Goal: Transaction & Acquisition: Purchase product/service

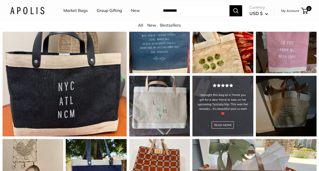
scroll to position [533, 0]
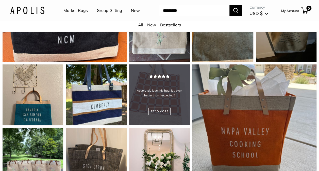
click at [154, 103] on div "Absolutely love this bag, it’s even better than I expected!! READ MORE" at bounding box center [159, 94] width 61 height 61
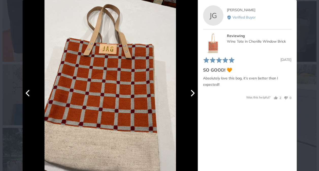
scroll to position [0, 0]
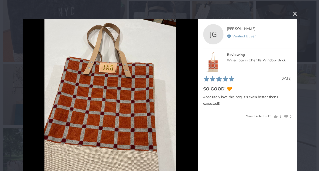
click at [294, 13] on button "close this modal window" at bounding box center [295, 14] width 6 height 6
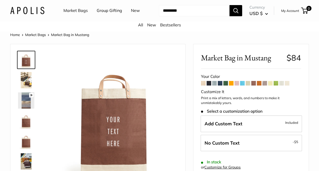
click at [172, 23] on link "Bestsellers" at bounding box center [170, 24] width 21 height 5
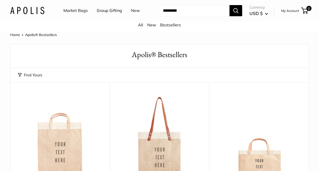
click at [74, 12] on link "Market Bags" at bounding box center [75, 11] width 24 height 8
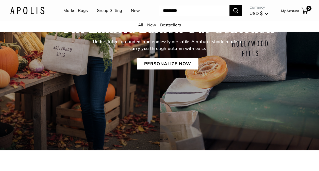
scroll to position [152, 0]
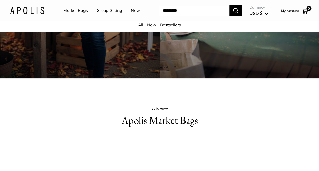
click at [211, 12] on input "Search..." at bounding box center [194, 10] width 71 height 11
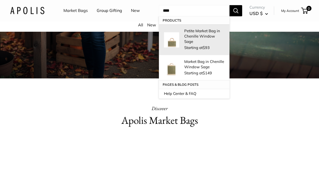
type input "****"
click at [203, 45] on span "Starting at $93" at bounding box center [196, 47] width 25 height 5
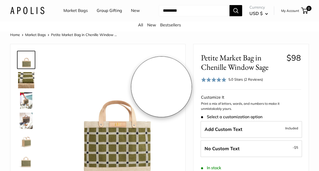
scroll to position [76, 0]
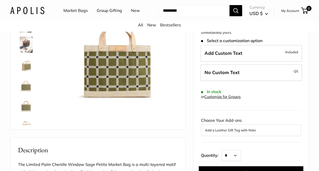
click at [24, 70] on img at bounding box center [26, 65] width 16 height 16
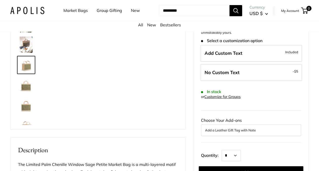
scroll to position [16, 0]
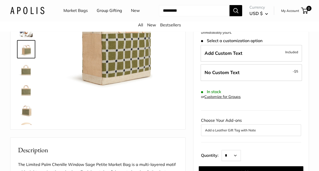
click at [27, 88] on img at bounding box center [26, 90] width 16 height 16
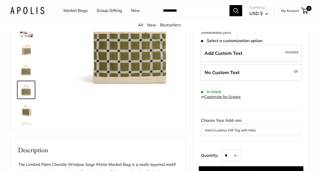
scroll to position [32, 0]
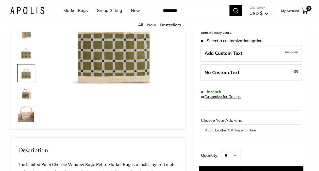
click at [28, 119] on img at bounding box center [26, 114] width 16 height 16
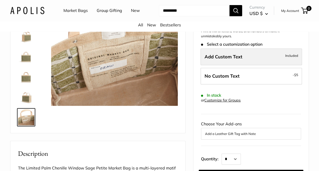
scroll to position [0, 0]
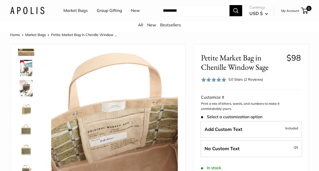
click at [192, 9] on input "Search..." at bounding box center [194, 10] width 71 height 11
type input "*********"
click at [229, 5] on button "Search" at bounding box center [235, 10] width 13 height 11
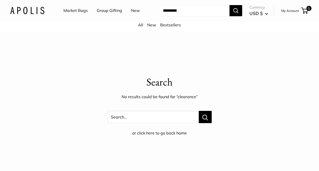
click at [190, 9] on input "Search..." at bounding box center [194, 10] width 71 height 11
click at [140, 25] on link "All" at bounding box center [140, 24] width 5 height 5
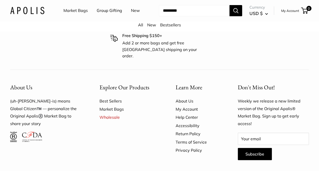
scroll to position [2944, 0]
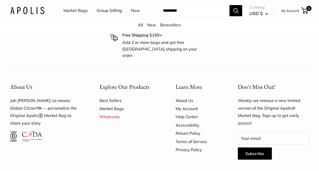
click at [190, 10] on input "Search..." at bounding box center [194, 10] width 71 height 11
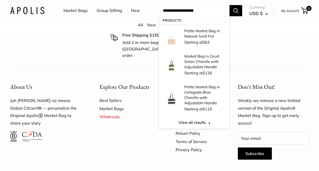
type input "**********"
click at [229, 5] on button "Search" at bounding box center [235, 10] width 13 height 11
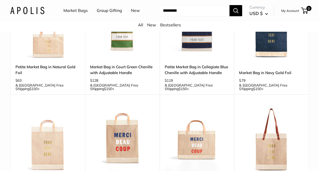
scroll to position [76, 0]
